Goal: Task Accomplishment & Management: Manage account settings

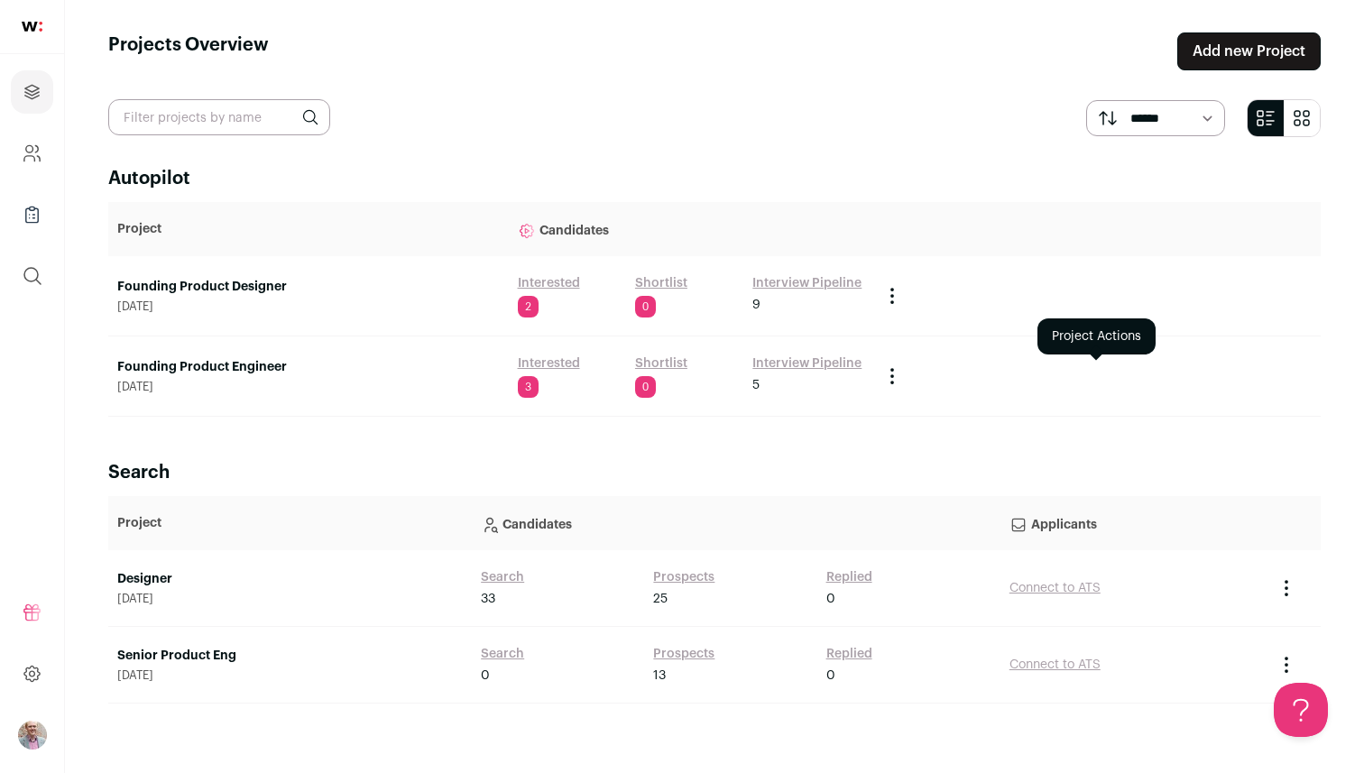
click at [892, 375] on icon "Project Actions" at bounding box center [892, 376] width 2 height 2
click at [258, 364] on link "Founding Product Engineer" at bounding box center [308, 367] width 382 height 18
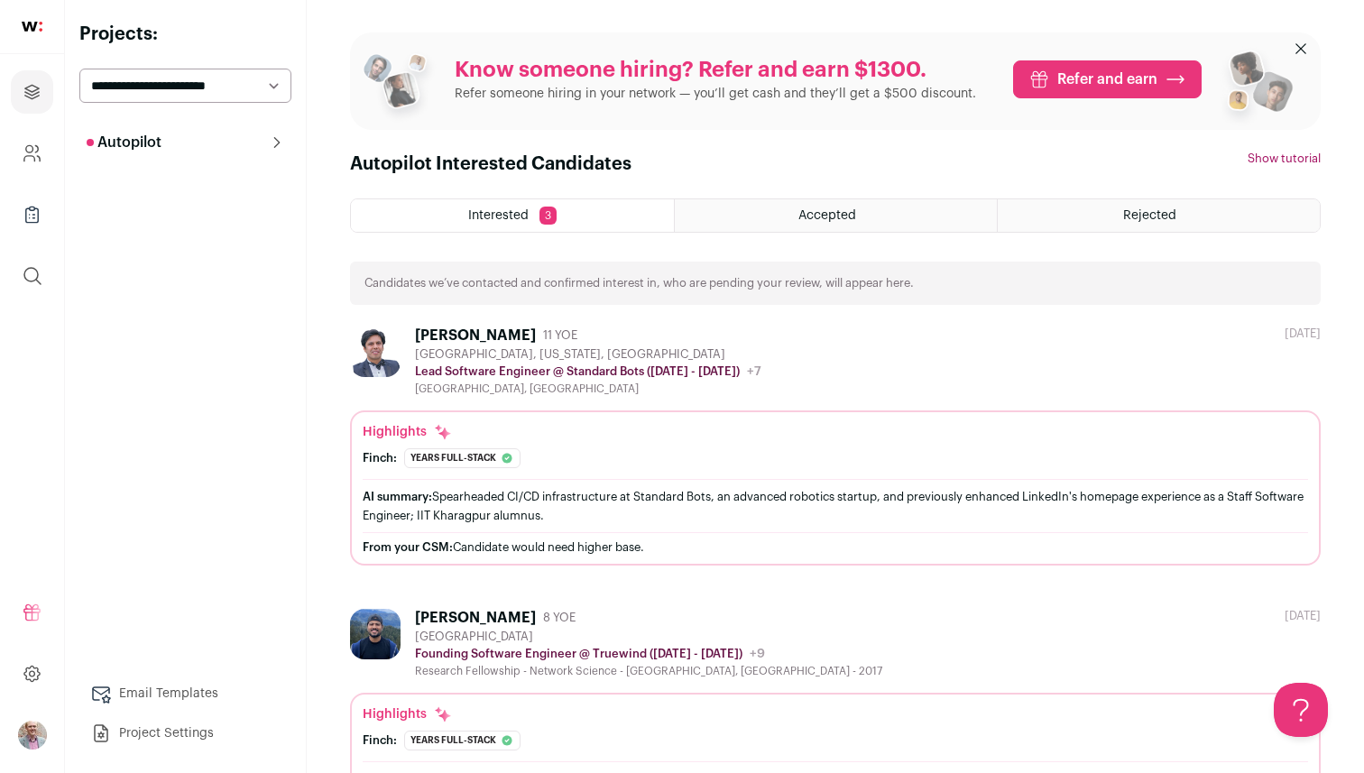
click at [154, 733] on link "Project Settings" at bounding box center [185, 733] width 212 height 36
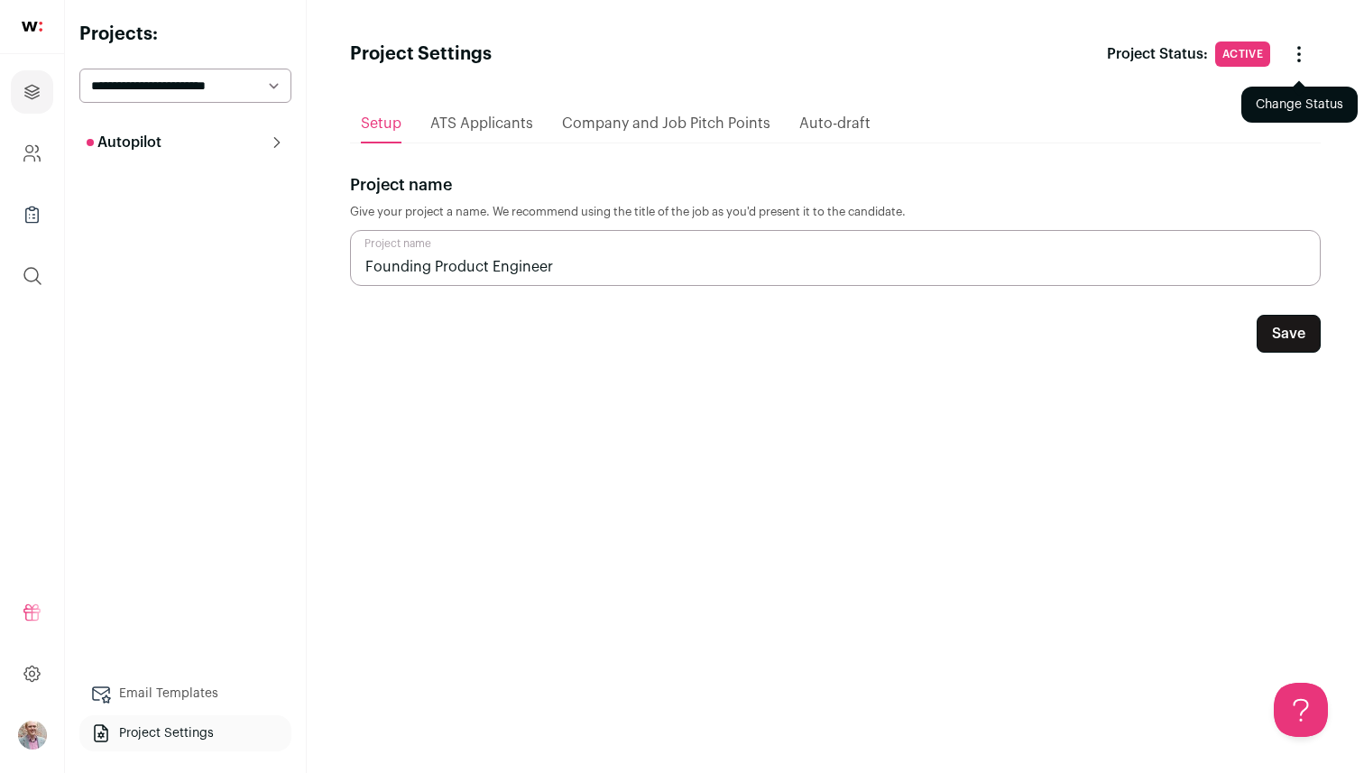
click at [1299, 56] on icon "Change Status" at bounding box center [1299, 54] width 22 height 22
click at [1228, 138] on button "Archive Project" at bounding box center [1244, 137] width 130 height 43
